Goal: Navigation & Orientation: Find specific page/section

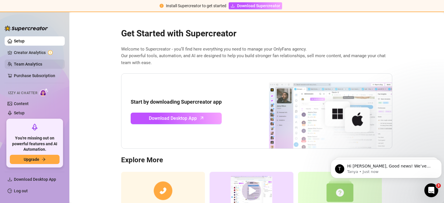
click at [39, 63] on link "Team Analytics" at bounding box center [28, 64] width 28 height 5
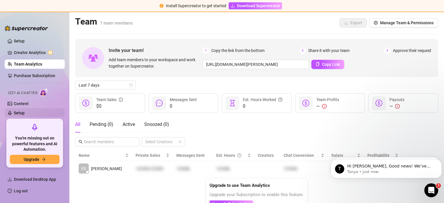
click at [25, 114] on link "Setup" at bounding box center [19, 113] width 11 height 5
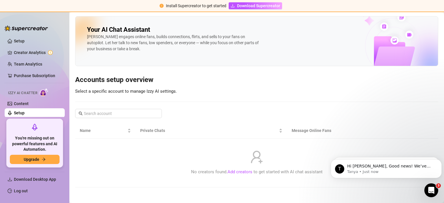
scroll to position [1, 0]
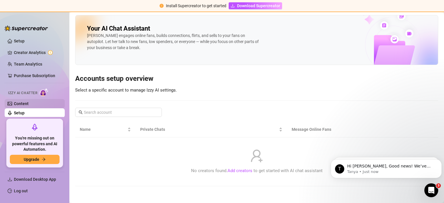
click at [27, 102] on link "Content" at bounding box center [21, 103] width 15 height 5
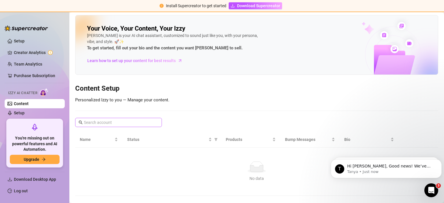
scroll to position [10, 0]
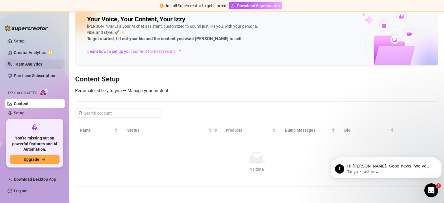
click at [33, 64] on link "Team Analytics" at bounding box center [28, 64] width 28 height 5
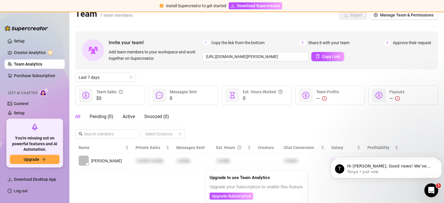
scroll to position [7, 0]
click at [36, 54] on link "Creator Analytics" at bounding box center [37, 52] width 46 height 9
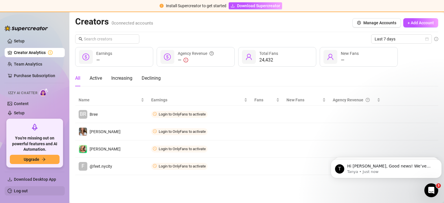
click at [28, 191] on link "Log out" at bounding box center [21, 191] width 14 height 5
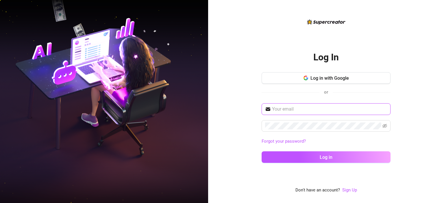
paste input "[EMAIL_ADDRESS][DOMAIN_NAME]"
click at [302, 113] on input "[EMAIL_ADDRESS][DOMAIN_NAME]" at bounding box center [329, 109] width 115 height 7
type input "[EMAIL_ADDRESS][DOMAIN_NAME]"
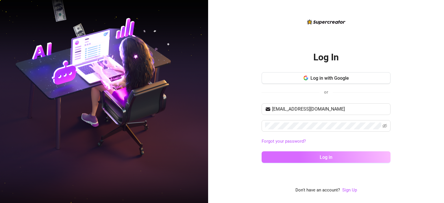
click at [326, 154] on button "Log in" at bounding box center [326, 157] width 129 height 12
